Goal: Task Accomplishment & Management: Use online tool/utility

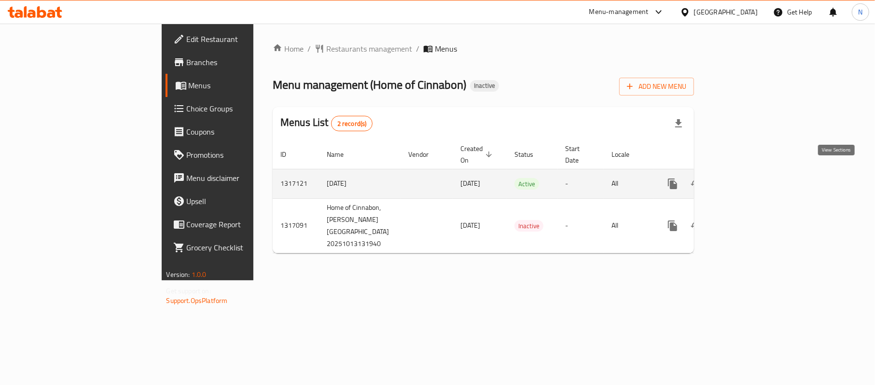
click at [754, 172] on link "enhanced table" at bounding box center [742, 183] width 23 height 23
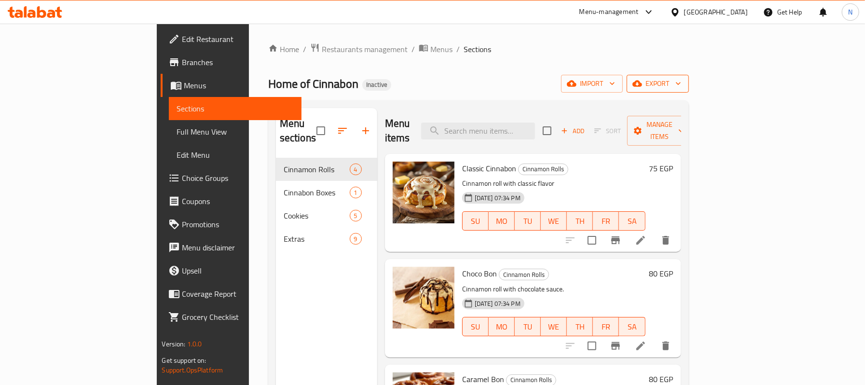
click at [681, 78] on span "export" at bounding box center [658, 84] width 47 height 12
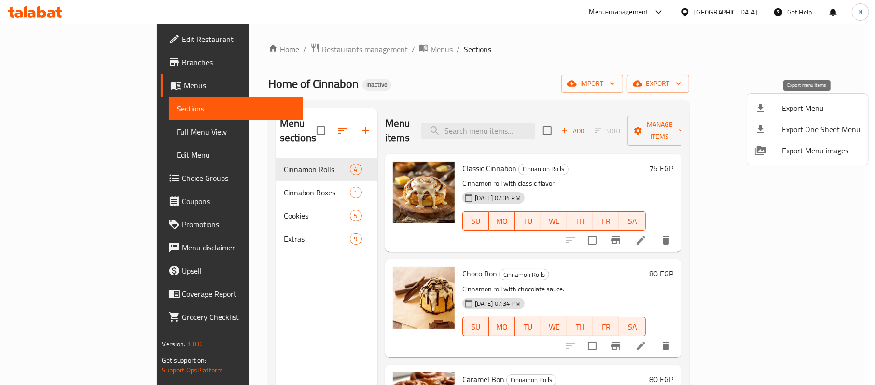
click at [807, 112] on span "Export Menu" at bounding box center [821, 108] width 79 height 12
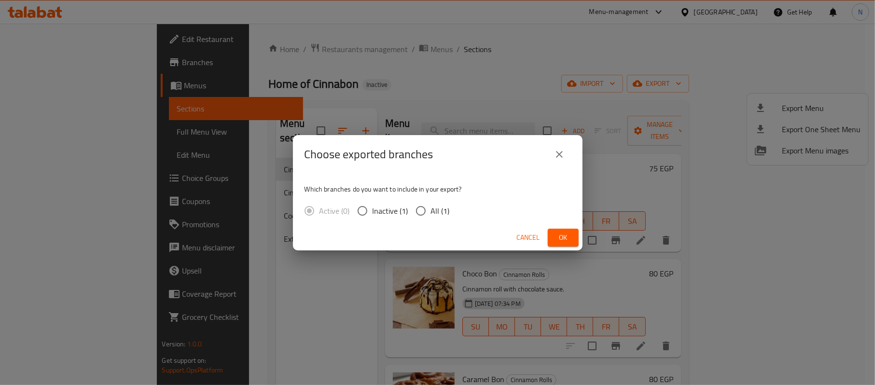
click at [442, 205] on span "All (1)" at bounding box center [440, 211] width 19 height 12
click at [431, 205] on input "All (1)" at bounding box center [421, 211] width 20 height 20
radio input "true"
click at [562, 234] on span "Ok" at bounding box center [562, 238] width 15 height 12
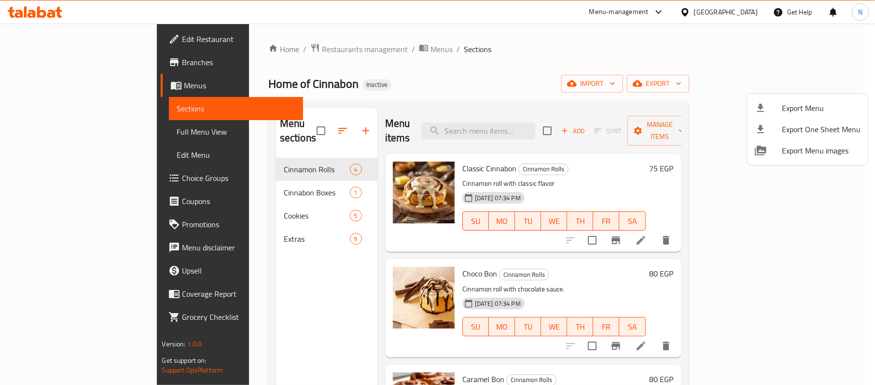
click at [97, 38] on div at bounding box center [437, 192] width 875 height 385
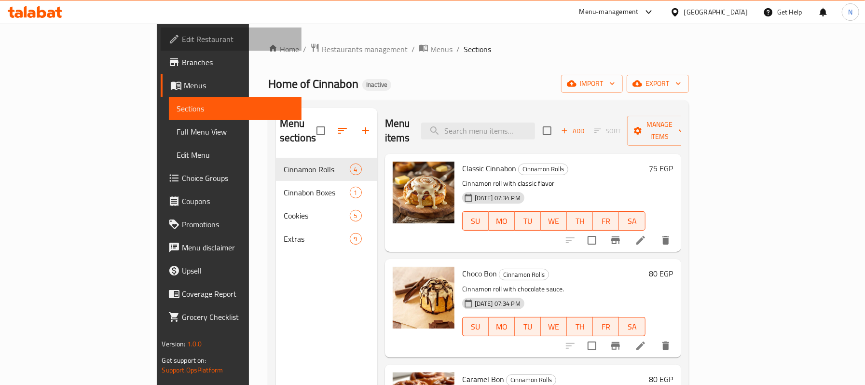
click at [182, 38] on span "Edit Restaurant" at bounding box center [237, 39] width 111 height 12
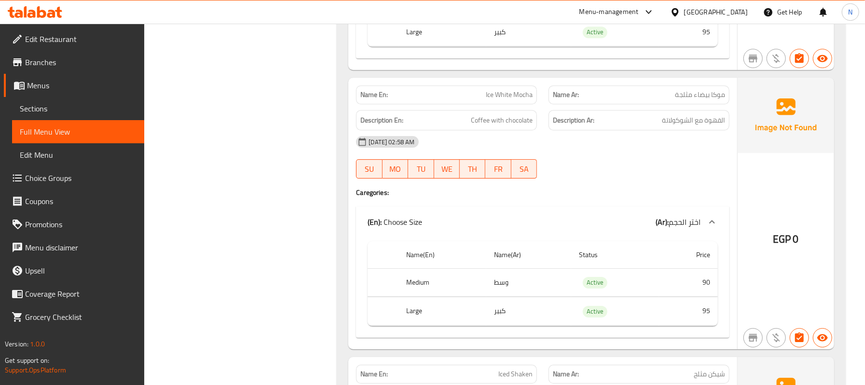
scroll to position [2112, 0]
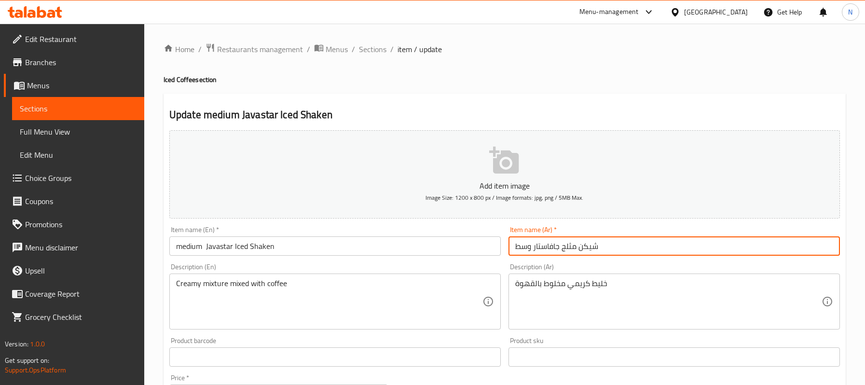
scroll to position [193, 0]
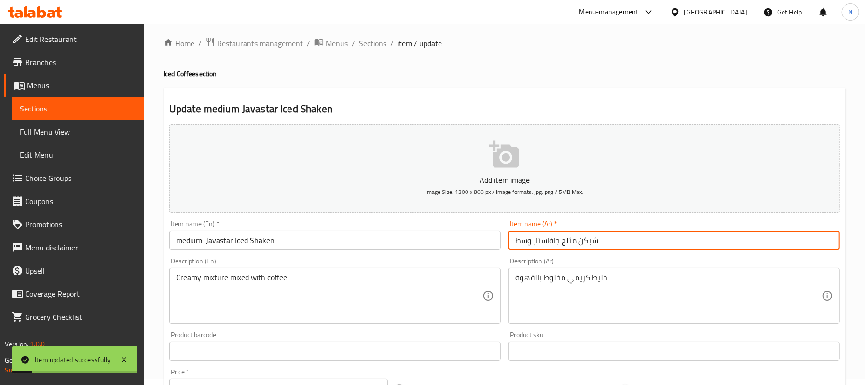
scroll to position [0, 0]
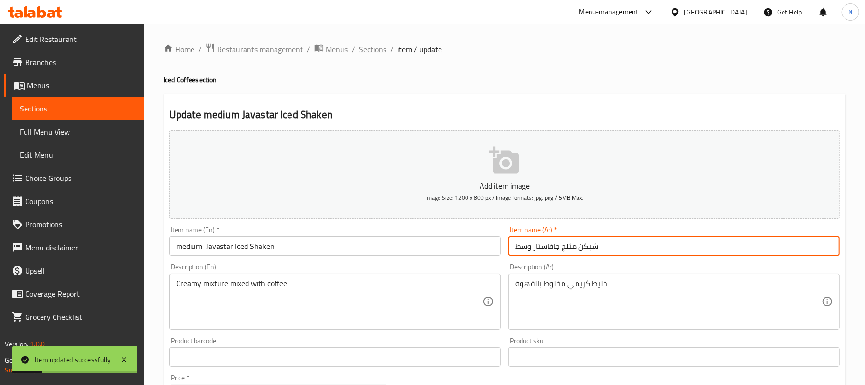
click at [385, 51] on span "Sections" at bounding box center [373, 49] width 28 height 12
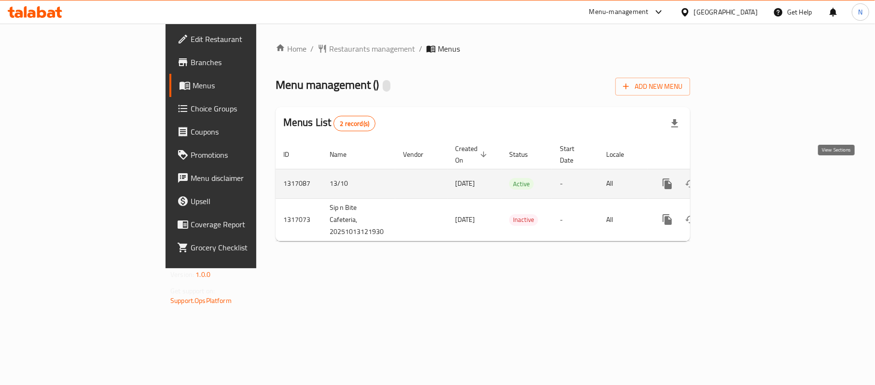
click at [743, 178] on icon "enhanced table" at bounding box center [737, 184] width 12 height 12
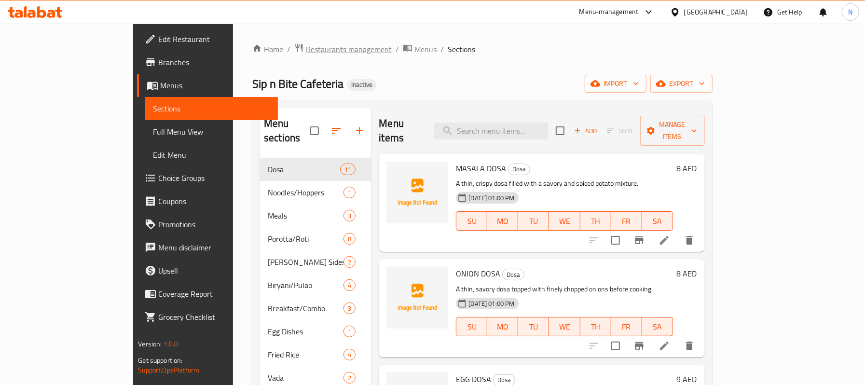
click at [306, 46] on span "Restaurants management" at bounding box center [349, 49] width 86 height 12
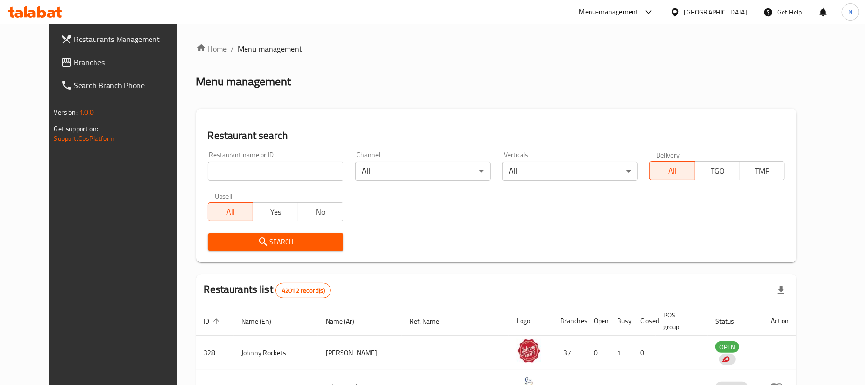
click at [100, 56] on span "Branches" at bounding box center [129, 62] width 111 height 12
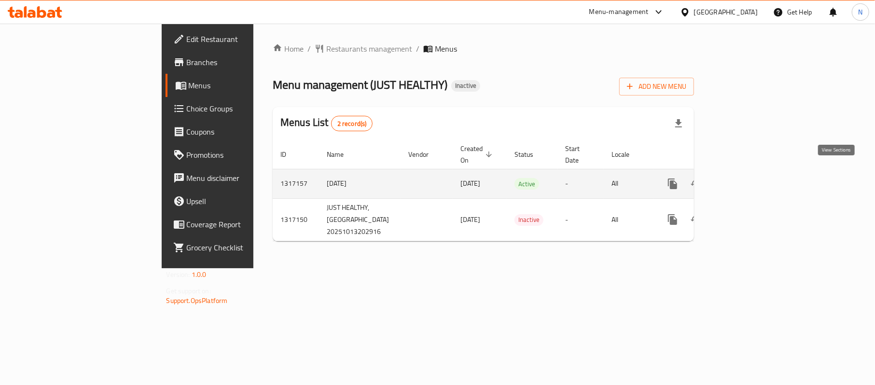
click at [754, 175] on link "enhanced table" at bounding box center [742, 183] width 23 height 23
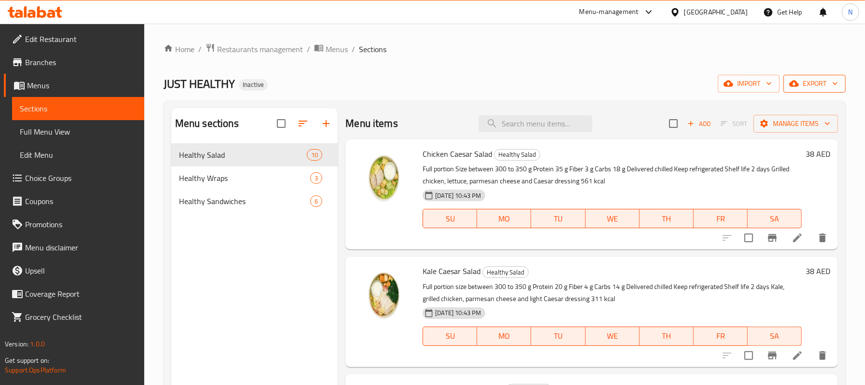
click at [822, 80] on span "export" at bounding box center [814, 84] width 47 height 12
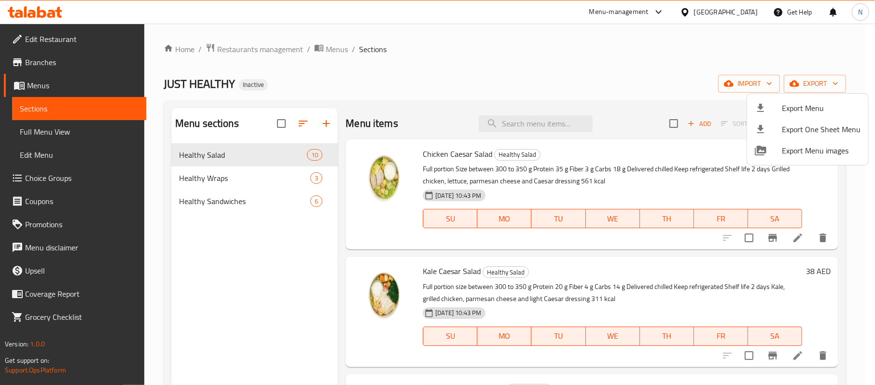
click at [506, 72] on div at bounding box center [437, 192] width 875 height 385
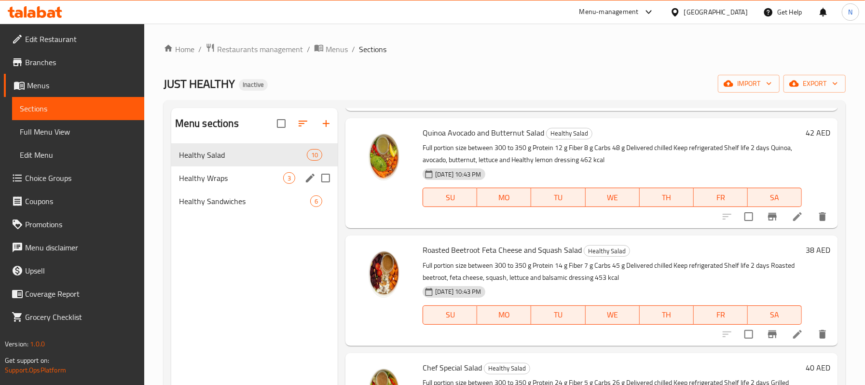
click at [249, 175] on span "Healthy Wraps" at bounding box center [231, 178] width 104 height 12
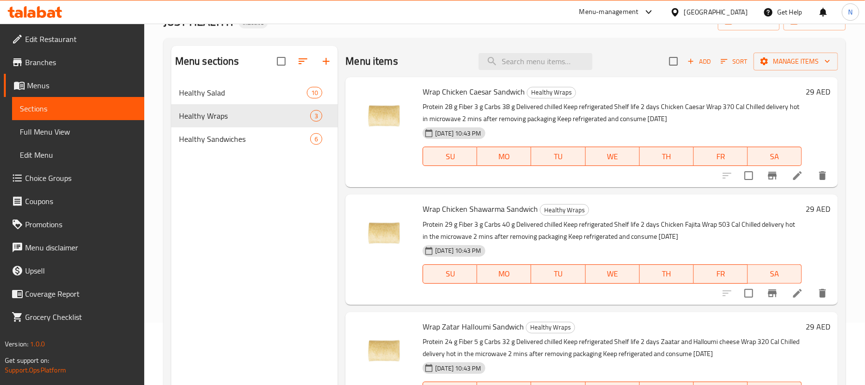
scroll to position [136, 0]
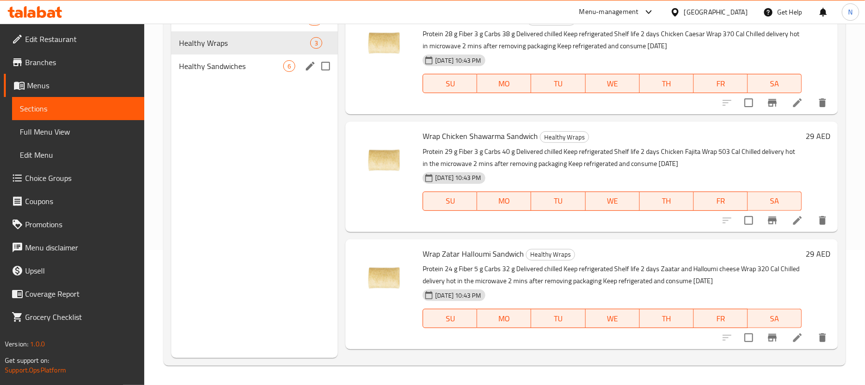
click at [255, 71] on span "Healthy Sandwiches" at bounding box center [231, 66] width 104 height 12
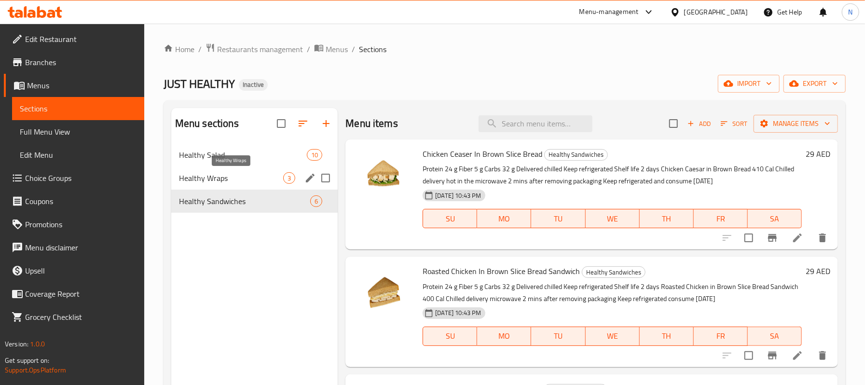
drag, startPoint x: 248, startPoint y: 181, endPoint x: 282, endPoint y: 186, distance: 34.5
click at [248, 181] on span "Healthy Wraps" at bounding box center [231, 178] width 104 height 12
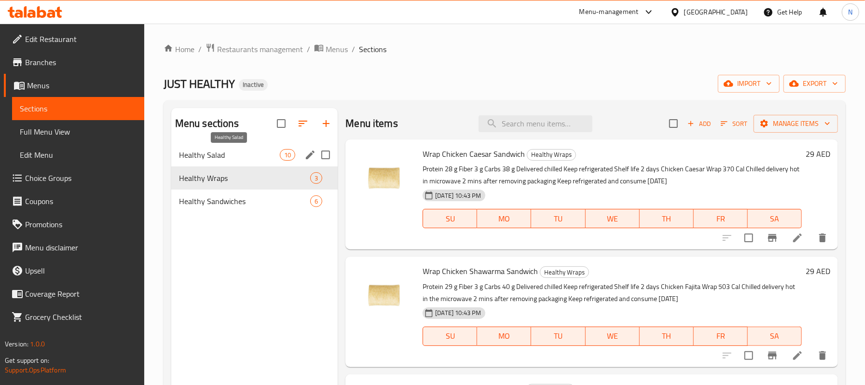
click at [266, 159] on span "Healthy Salad" at bounding box center [229, 155] width 101 height 12
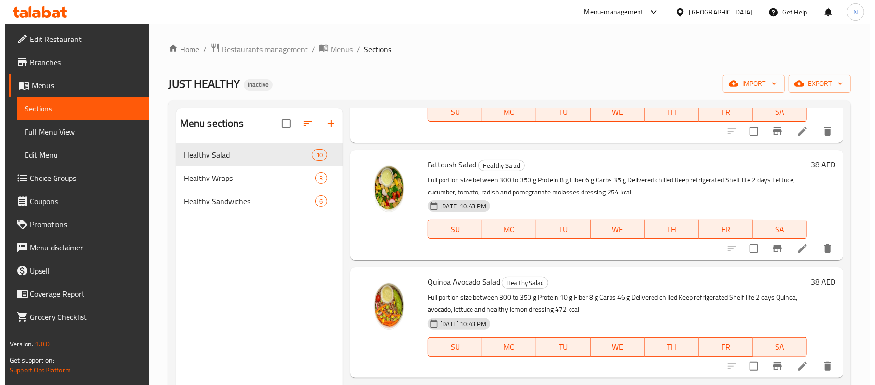
scroll to position [813, 0]
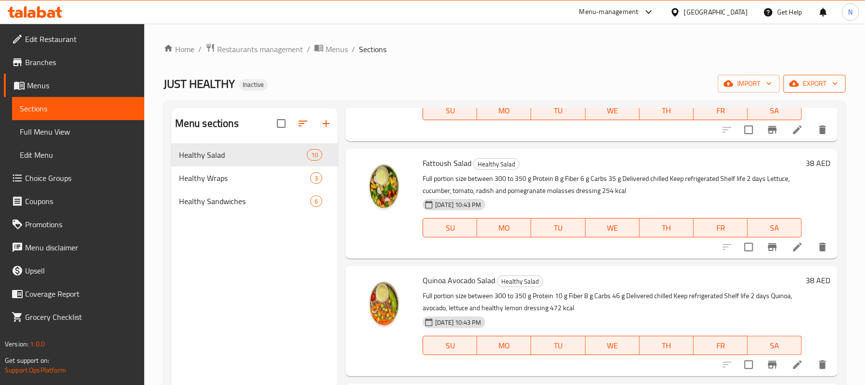
click at [802, 85] on span "export" at bounding box center [814, 84] width 47 height 12
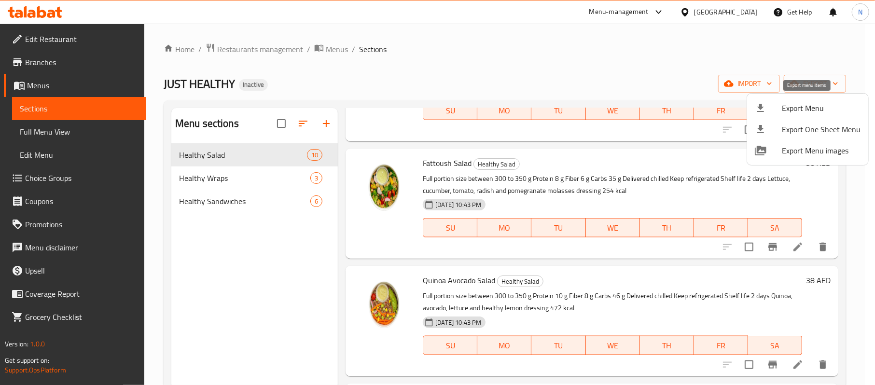
click at [800, 112] on span "Export Menu" at bounding box center [821, 108] width 79 height 12
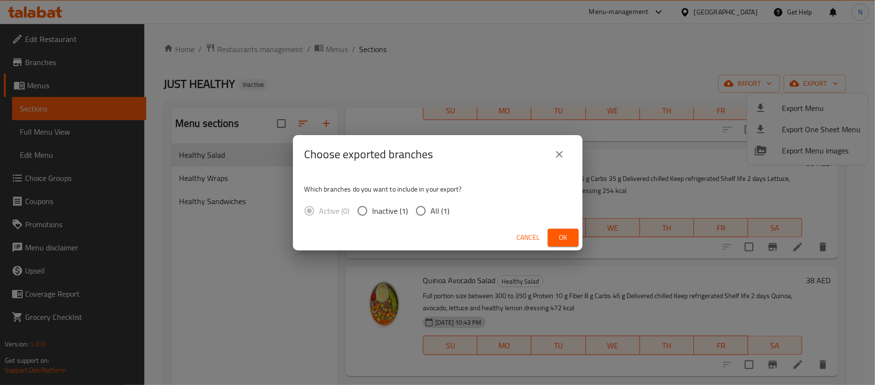
click at [448, 215] on span "All (1)" at bounding box center [440, 211] width 19 height 12
click at [431, 215] on input "All (1)" at bounding box center [421, 211] width 20 height 20
radio input "true"
click at [561, 232] on span "Ok" at bounding box center [562, 238] width 15 height 12
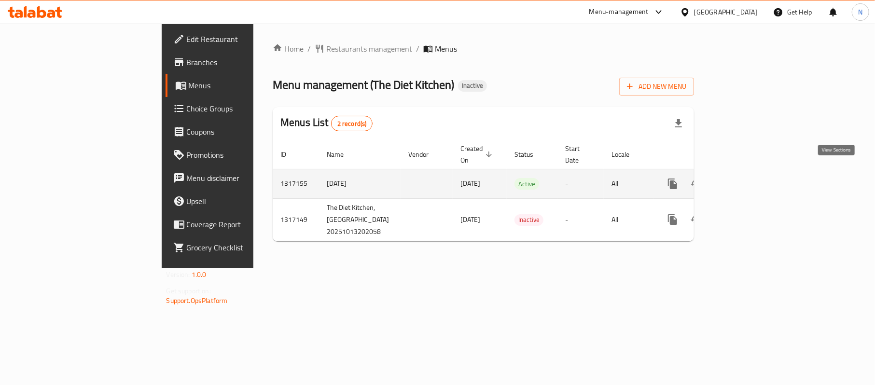
click at [748, 178] on icon "enhanced table" at bounding box center [742, 184] width 12 height 12
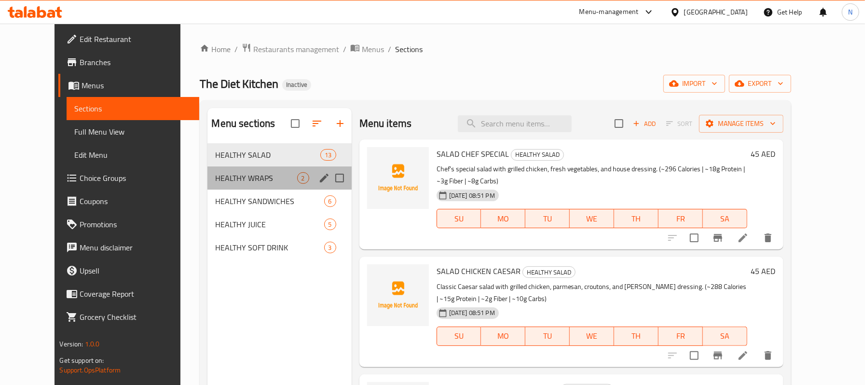
click at [248, 186] on div "HEALTHY WRAPS 2" at bounding box center [280, 177] width 144 height 23
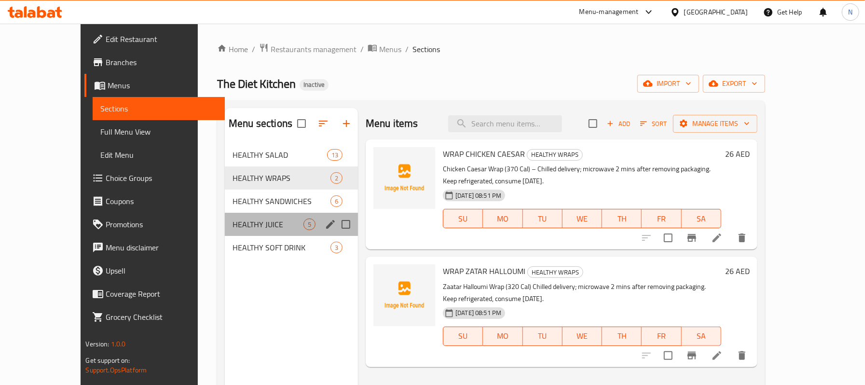
click at [246, 213] on div "HEALTHY JUICE 5" at bounding box center [291, 224] width 133 height 23
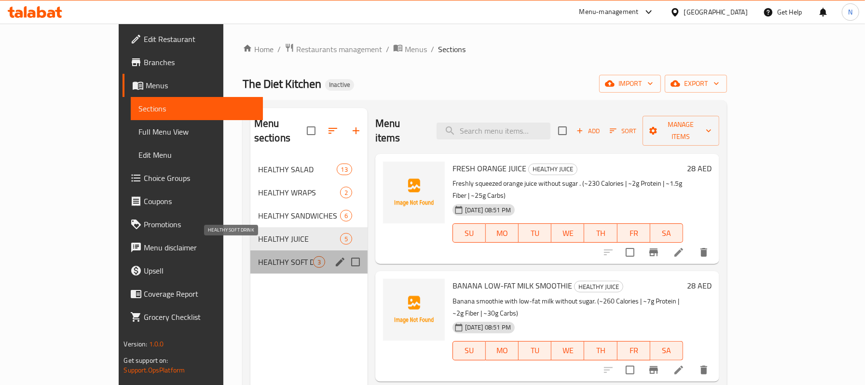
click at [258, 256] on span "HEALTHY SOFT DRINK" at bounding box center [285, 262] width 55 height 12
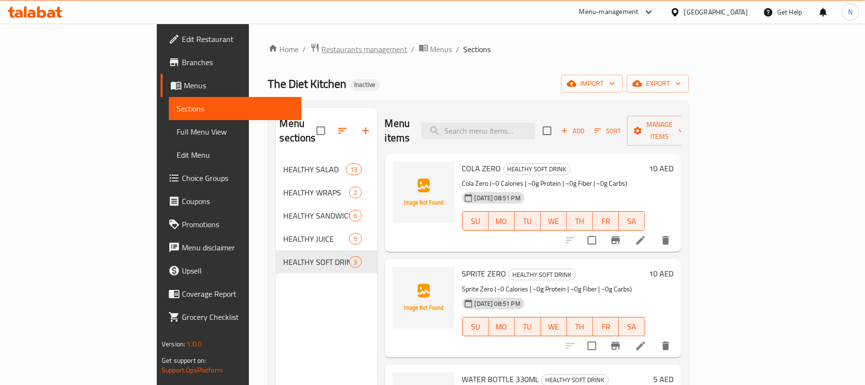
click at [322, 45] on span "Restaurants management" at bounding box center [365, 49] width 86 height 12
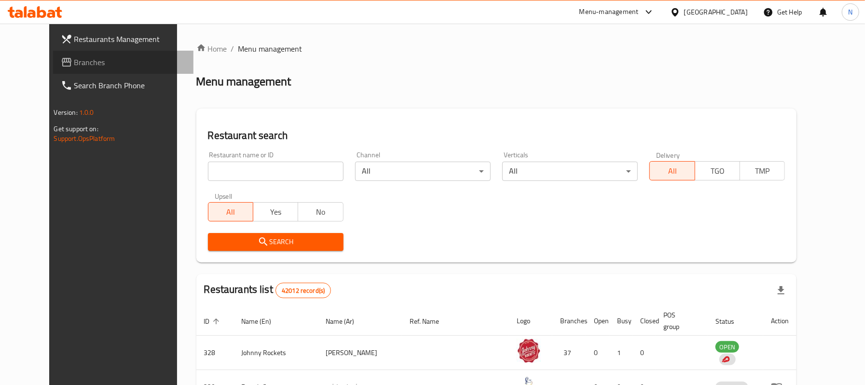
click at [74, 67] on span "Branches" at bounding box center [129, 62] width 111 height 12
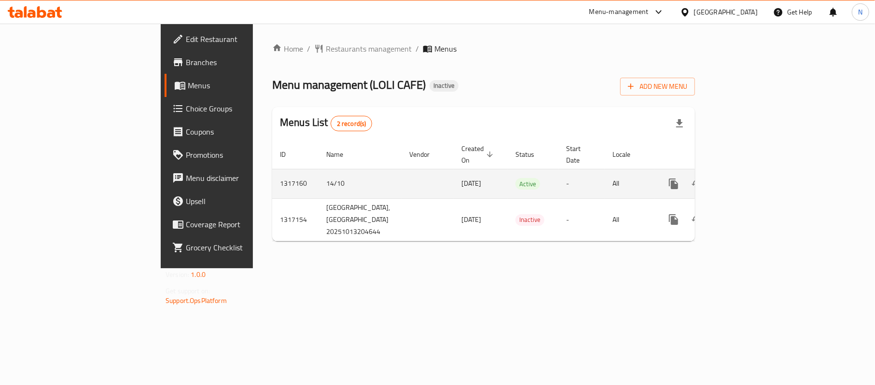
click at [749, 178] on icon "enhanced table" at bounding box center [743, 184] width 12 height 12
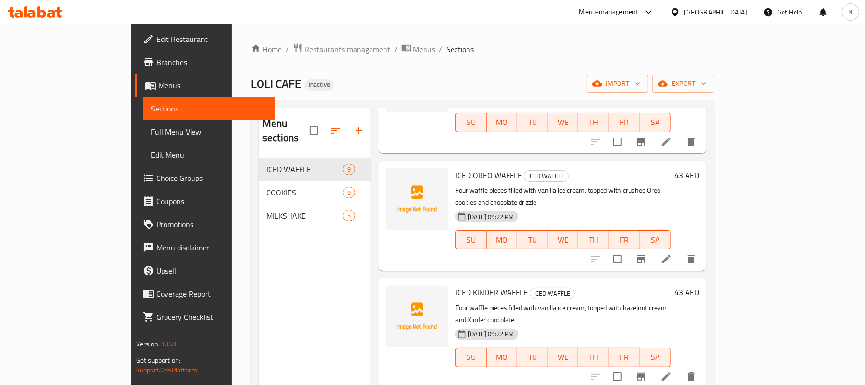
scroll to position [587, 0]
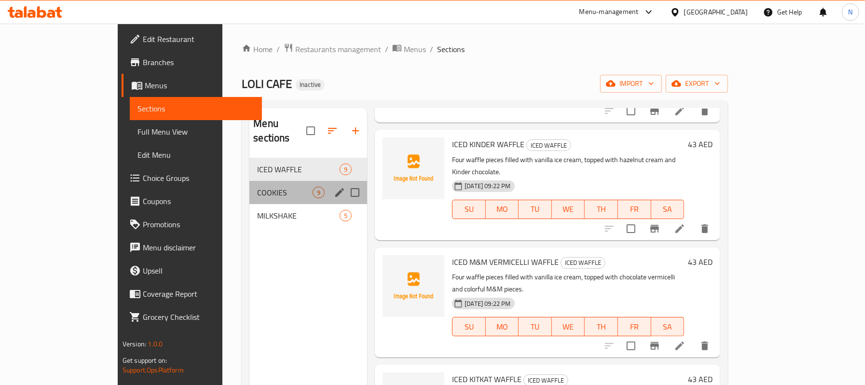
click at [249, 181] on div "COOKIES 9" at bounding box center [308, 192] width 118 height 23
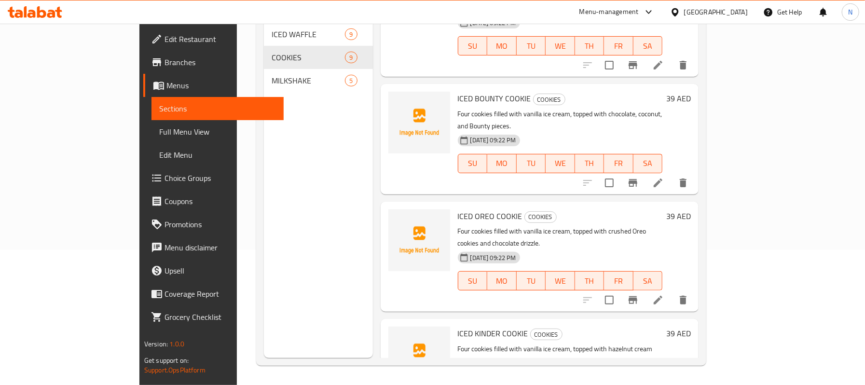
scroll to position [265, 0]
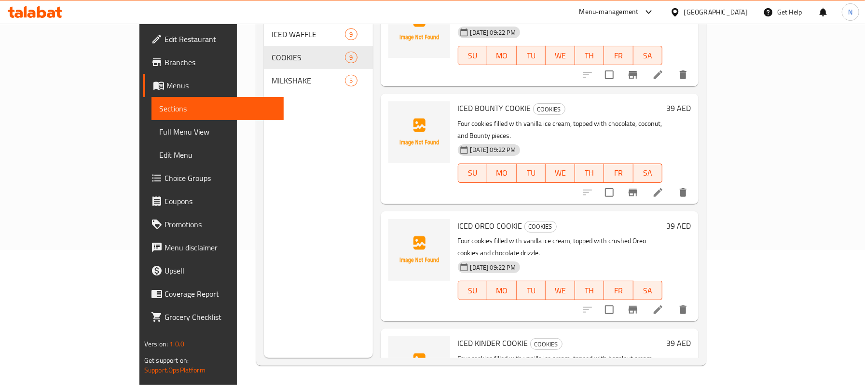
click at [264, 78] on nav "ICED WAFFLE 9 COOKIES 9 MILKSHAKE 5" at bounding box center [318, 57] width 109 height 77
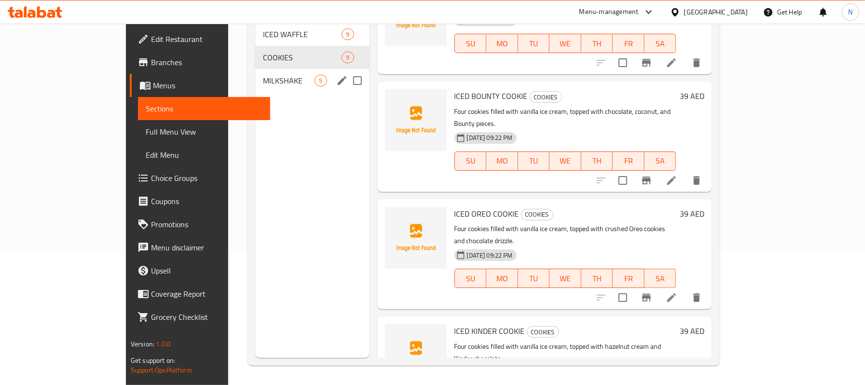
click at [255, 76] on div "MILKSHAKE 5" at bounding box center [312, 80] width 114 height 23
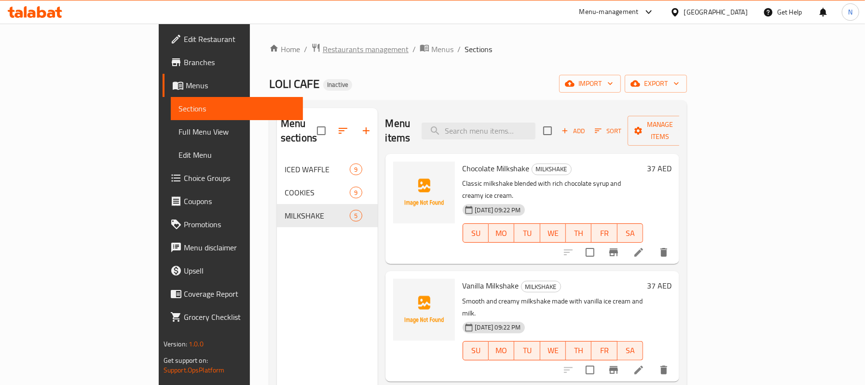
click at [323, 44] on span "Restaurants management" at bounding box center [366, 49] width 86 height 12
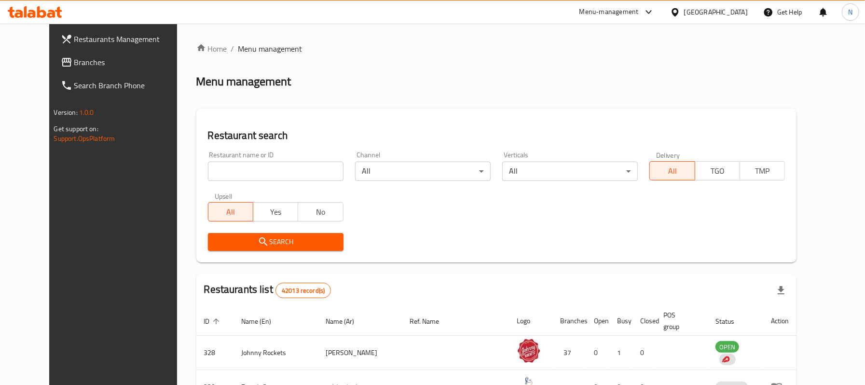
click at [74, 64] on span "Branches" at bounding box center [129, 62] width 111 height 12
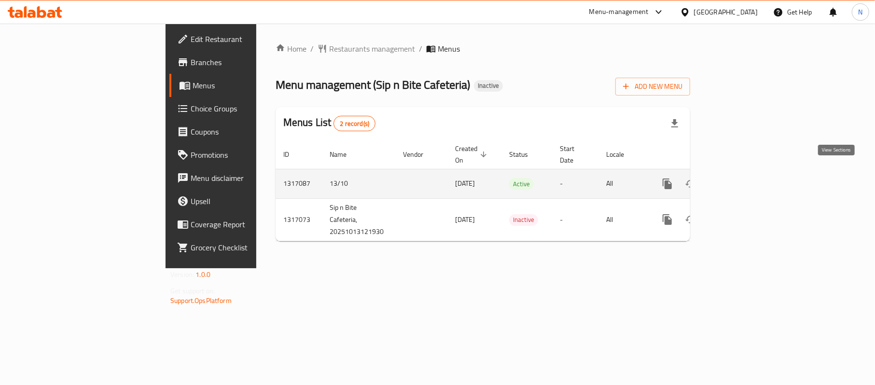
click at [743, 178] on icon "enhanced table" at bounding box center [737, 184] width 12 height 12
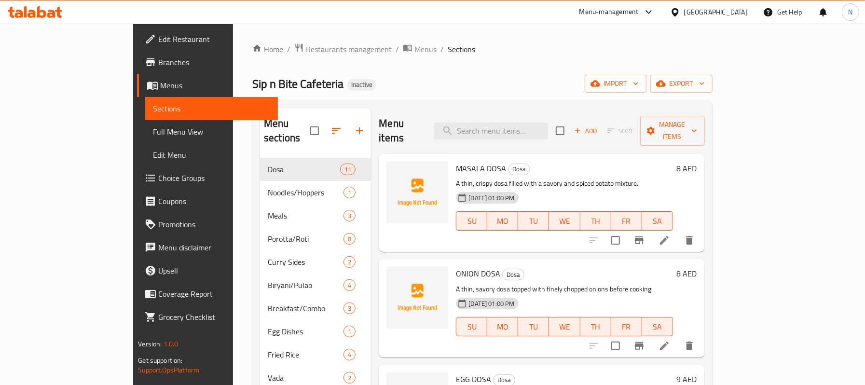
click at [137, 69] on link "Branches" at bounding box center [207, 62] width 140 height 23
click at [153, 136] on span "Full Menu View" at bounding box center [211, 132] width 117 height 12
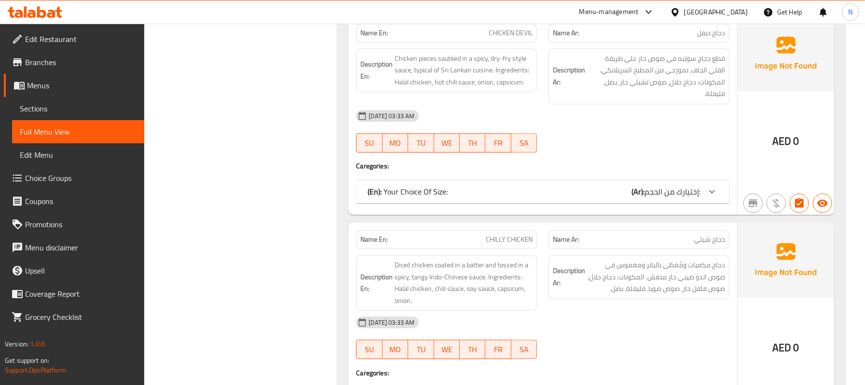
scroll to position [6949, 0]
click at [79, 59] on span "Branches" at bounding box center [80, 62] width 111 height 12
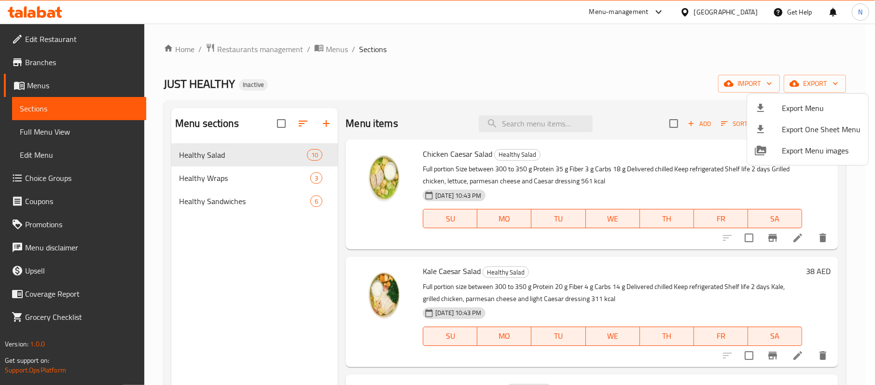
scroll to position [813, 0]
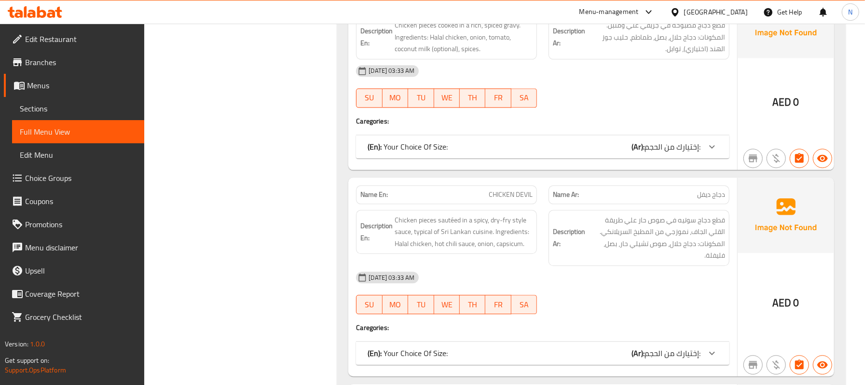
scroll to position [6885, 0]
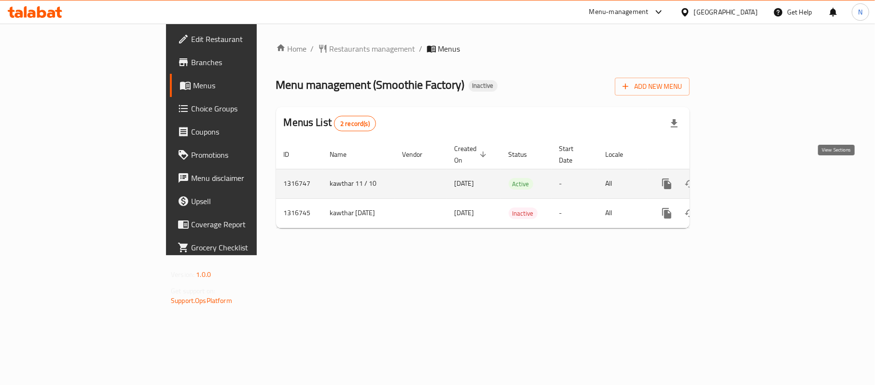
click at [748, 178] on link "enhanced table" at bounding box center [736, 183] width 23 height 23
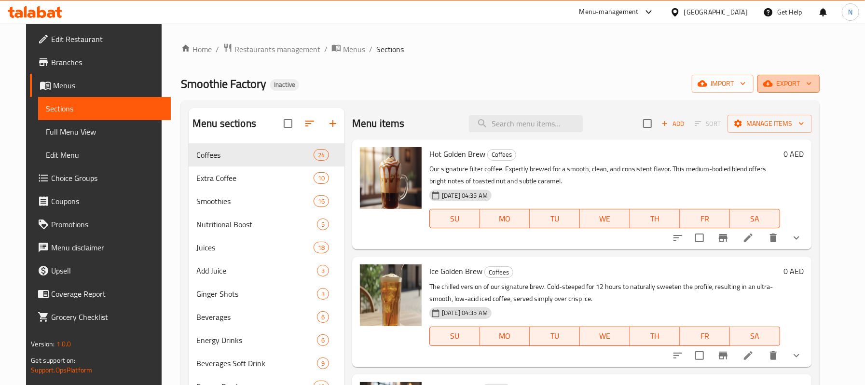
click at [807, 85] on span "export" at bounding box center [788, 84] width 47 height 12
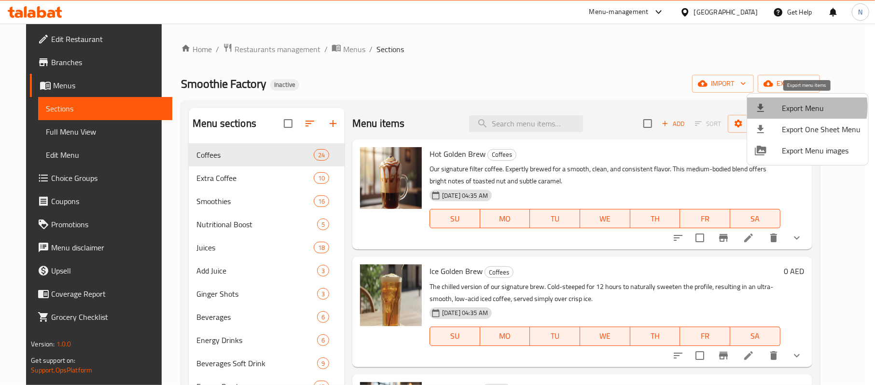
click at [804, 107] on span "Export Menu" at bounding box center [821, 108] width 79 height 12
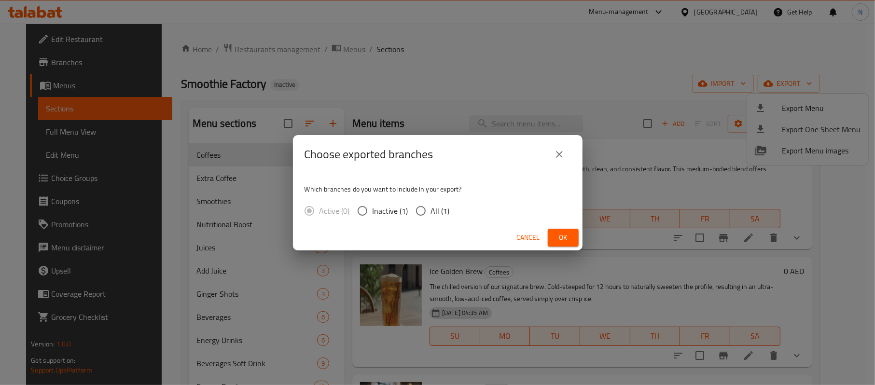
click at [427, 208] on input "All (1)" at bounding box center [421, 211] width 20 height 20
radio input "true"
click at [568, 236] on span "Ok" at bounding box center [562, 238] width 15 height 12
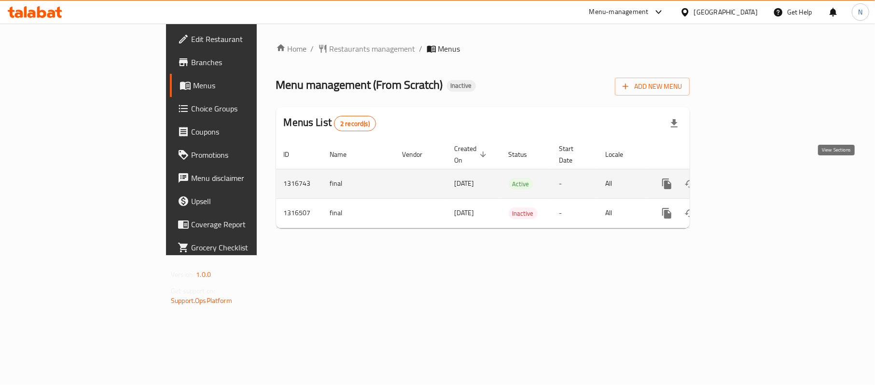
click at [748, 173] on link "enhanced table" at bounding box center [736, 183] width 23 height 23
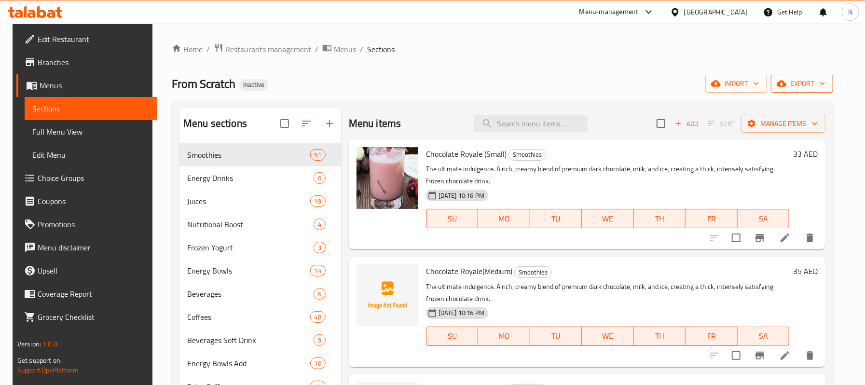
click at [800, 78] on span "export" at bounding box center [802, 84] width 47 height 12
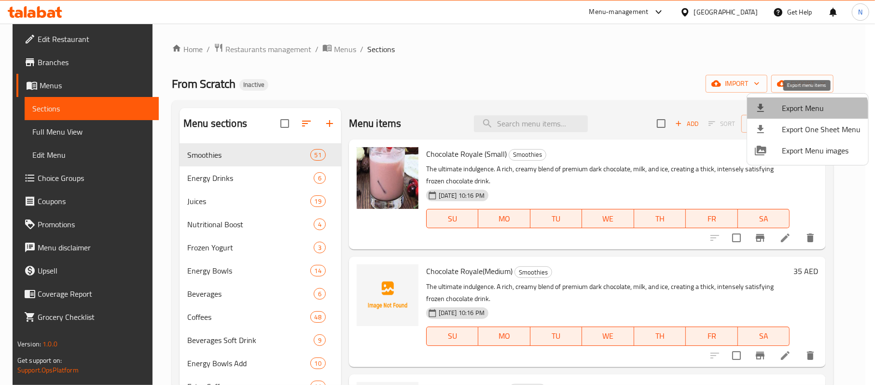
click at [805, 116] on li "Export Menu" at bounding box center [807, 107] width 121 height 21
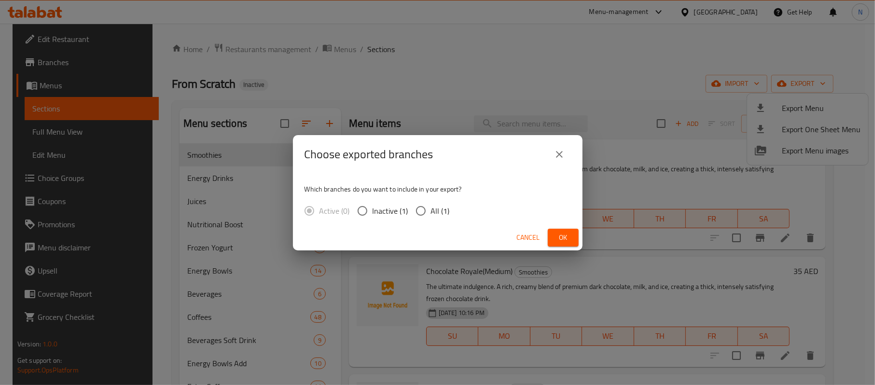
click at [431, 205] on span "All (1)" at bounding box center [440, 211] width 19 height 12
click at [431, 205] on input "All (1)" at bounding box center [421, 211] width 20 height 20
radio input "true"
click at [564, 233] on span "Ok" at bounding box center [562, 238] width 15 height 12
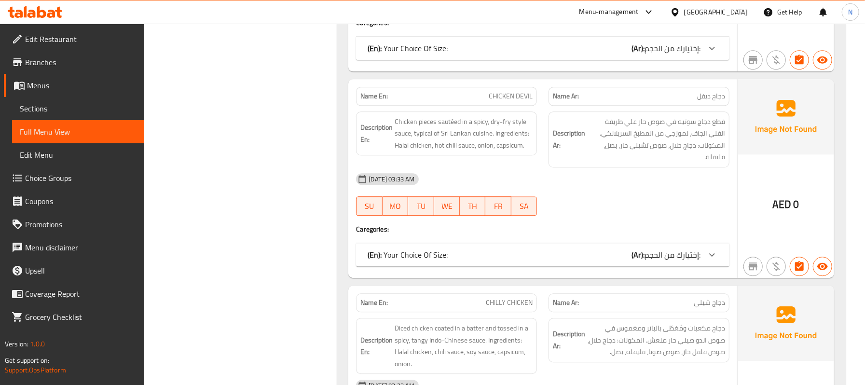
click at [78, 103] on span "Sections" at bounding box center [78, 109] width 117 height 12
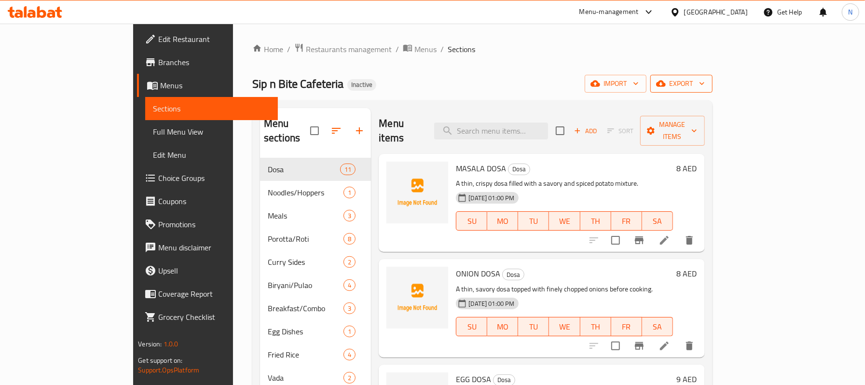
click at [705, 84] on span "export" at bounding box center [681, 84] width 47 height 12
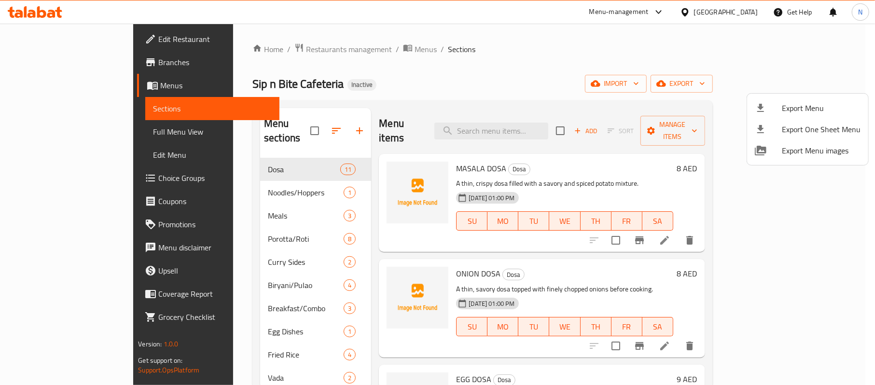
click at [811, 102] on span "Export Menu" at bounding box center [821, 108] width 79 height 12
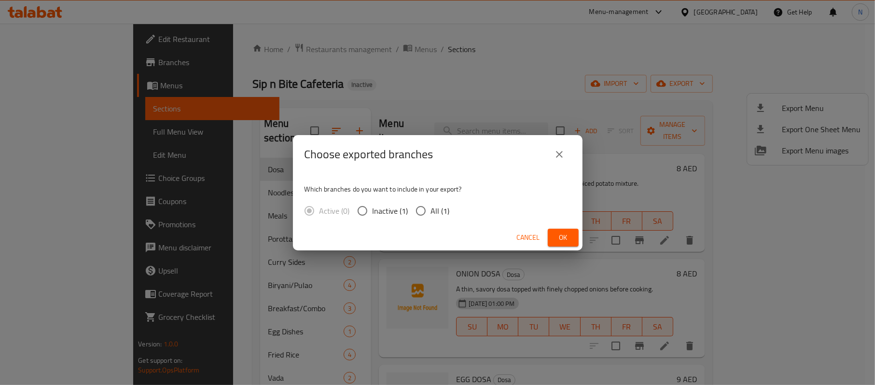
click at [433, 207] on span "All (1)" at bounding box center [440, 211] width 19 height 12
click at [431, 207] on input "All (1)" at bounding box center [421, 211] width 20 height 20
radio input "true"
click at [574, 235] on button "Ok" at bounding box center [563, 238] width 31 height 18
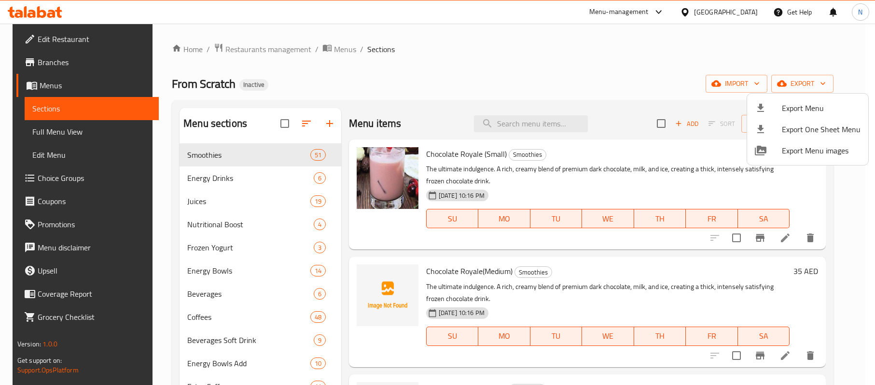
click at [703, 4] on div at bounding box center [437, 192] width 875 height 385
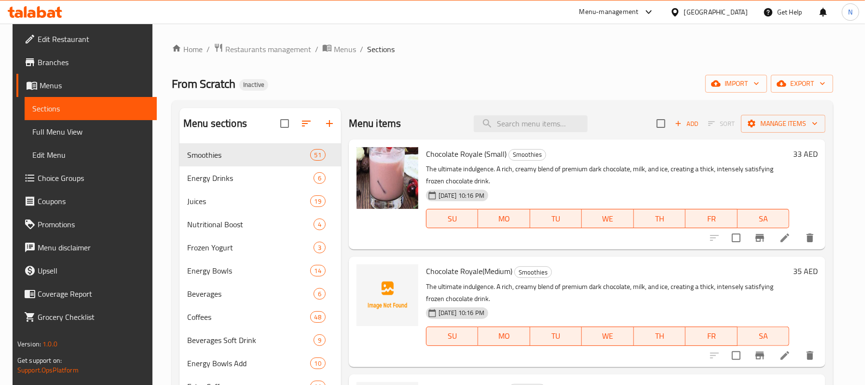
click at [707, 8] on div "[GEOGRAPHIC_DATA]" at bounding box center [716, 12] width 64 height 11
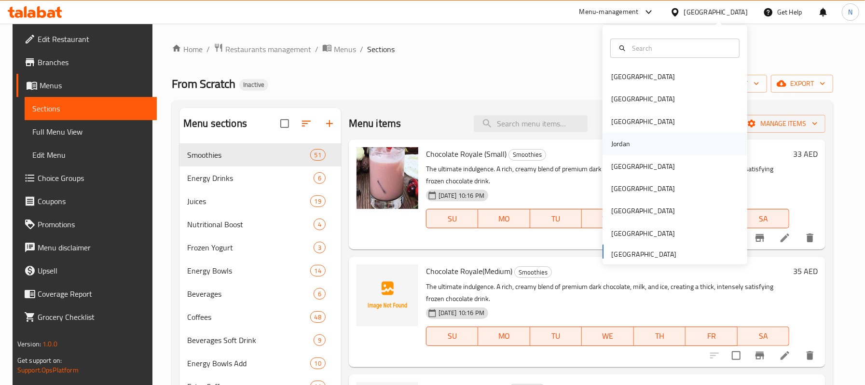
click at [630, 147] on div "Jordan" at bounding box center [675, 144] width 145 height 22
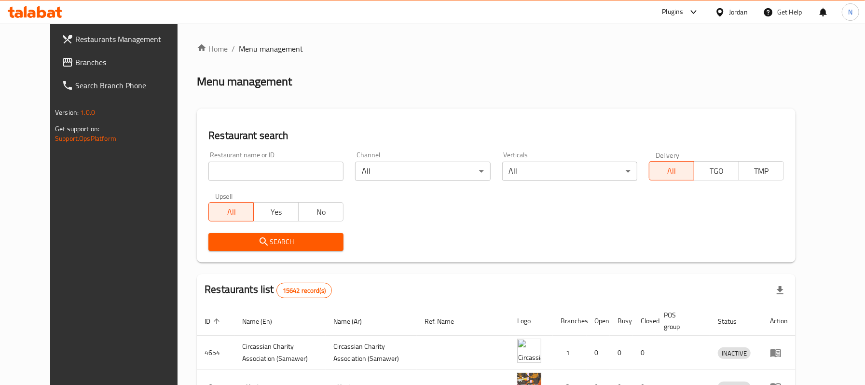
click at [122, 64] on span "Branches" at bounding box center [130, 62] width 111 height 12
